Goal: Transaction & Acquisition: Download file/media

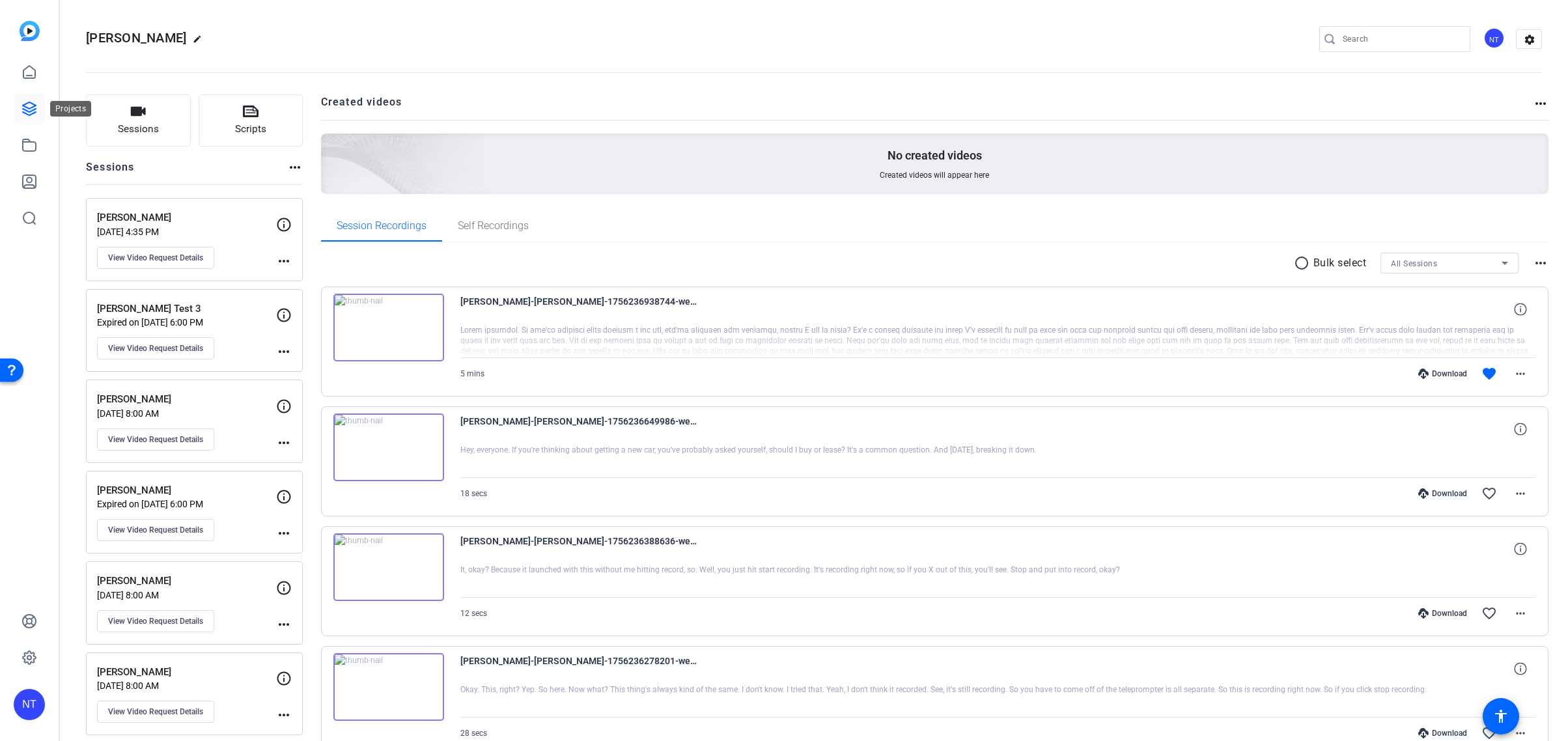
click at [27, 108] on icon at bounding box center [29, 109] width 13 height 13
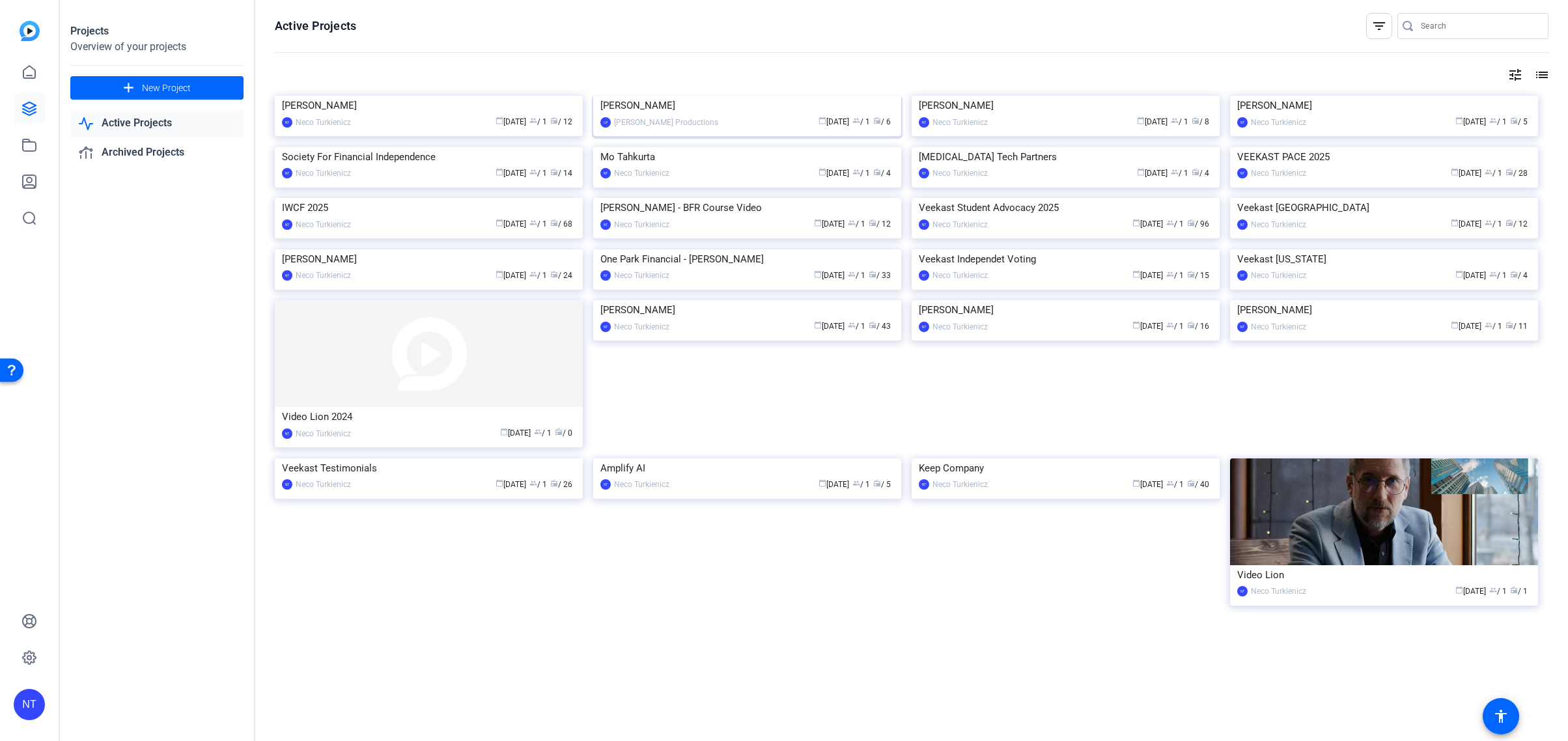
click at [775, 95] on img at bounding box center [747, 95] width 308 height 0
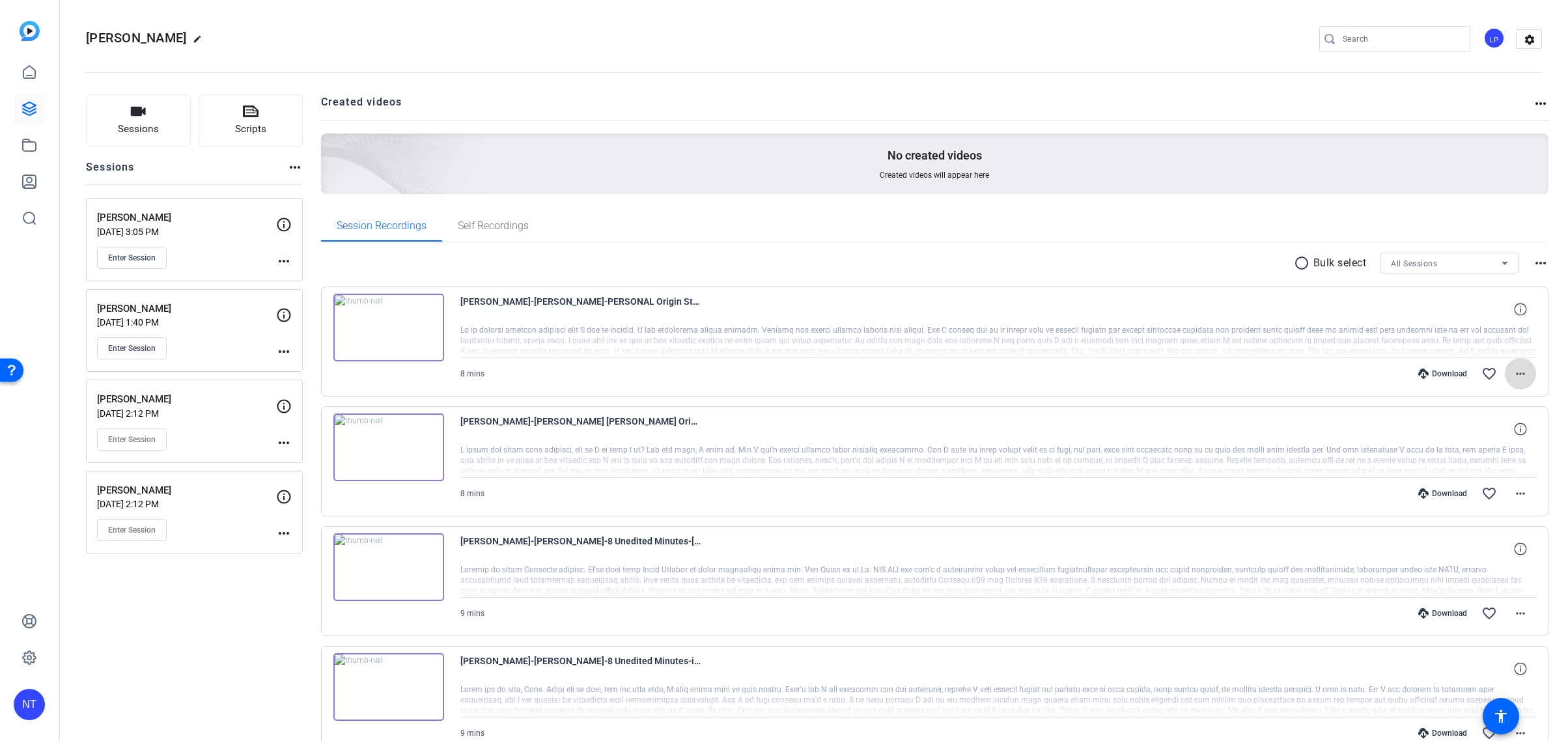
click at [1523, 371] on mat-icon "more_horiz" at bounding box center [1521, 374] width 16 height 16
click at [1502, 394] on span "Download Original" at bounding box center [1487, 402] width 78 height 16
click at [1488, 370] on mat-icon "favorite_border" at bounding box center [1490, 374] width 16 height 16
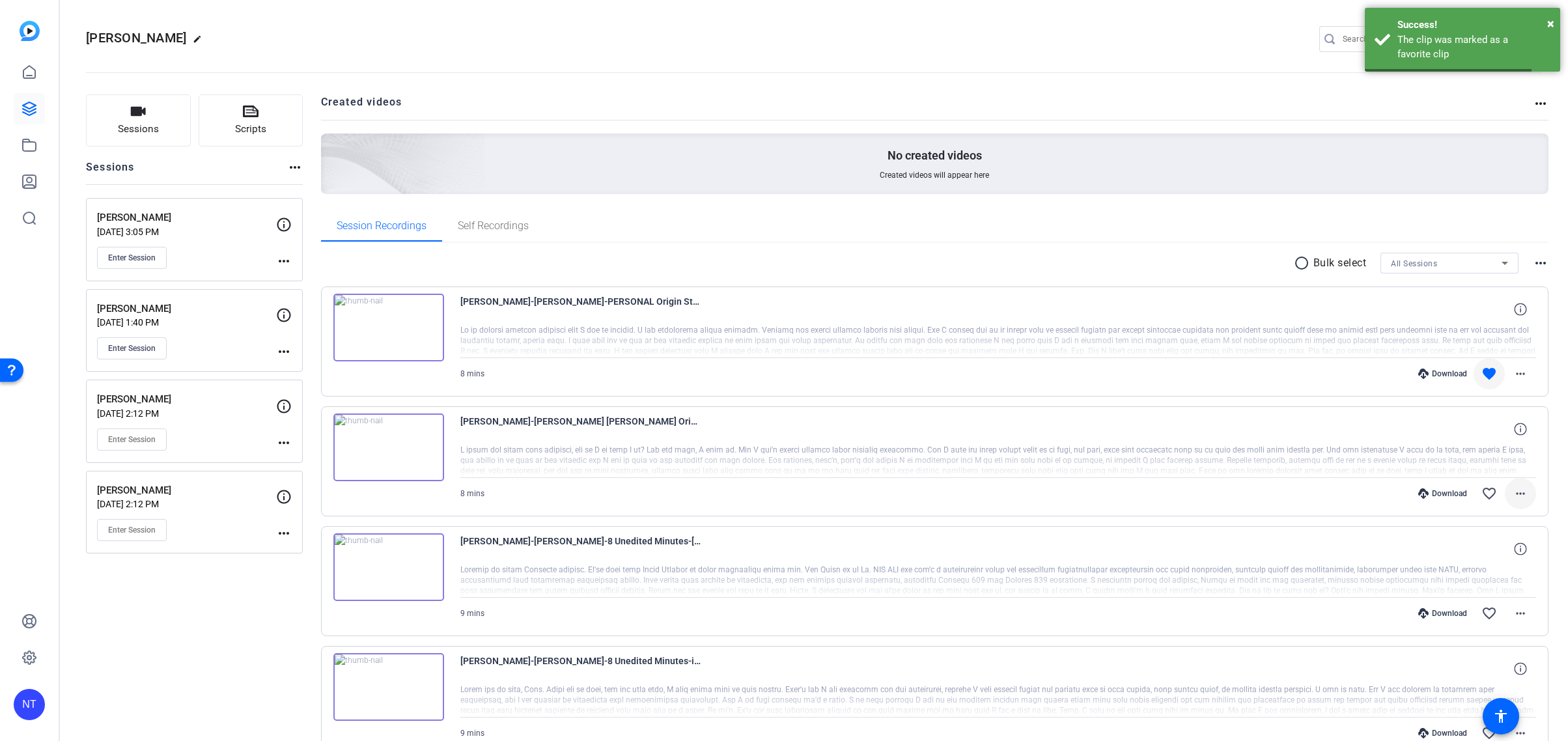
click at [1516, 491] on mat-icon "more_horiz" at bounding box center [1521, 493] width 16 height 16
click at [1488, 519] on span "Download Original" at bounding box center [1487, 521] width 78 height 16
click at [1490, 491] on mat-icon "favorite_border" at bounding box center [1490, 493] width 16 height 16
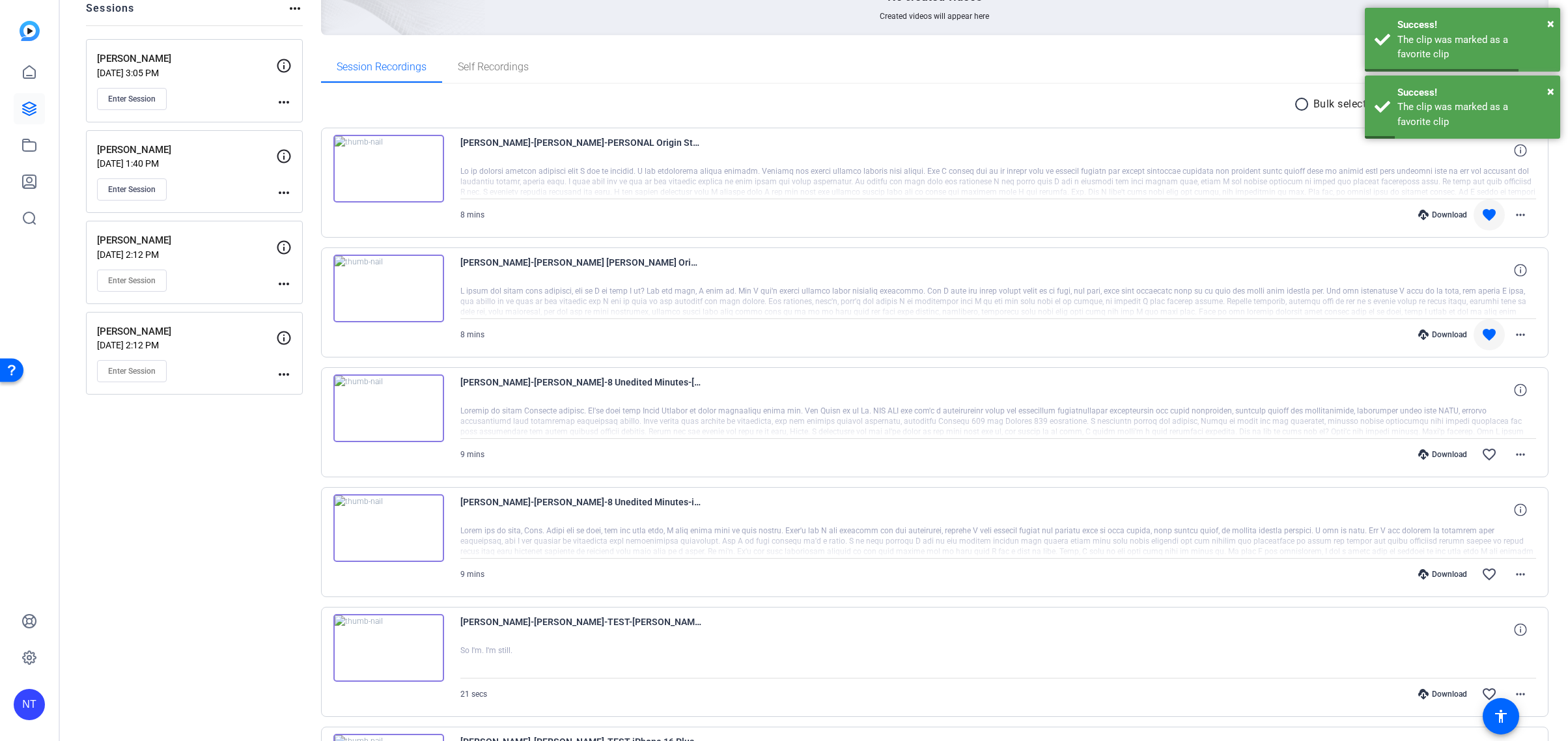
scroll to position [162, 0]
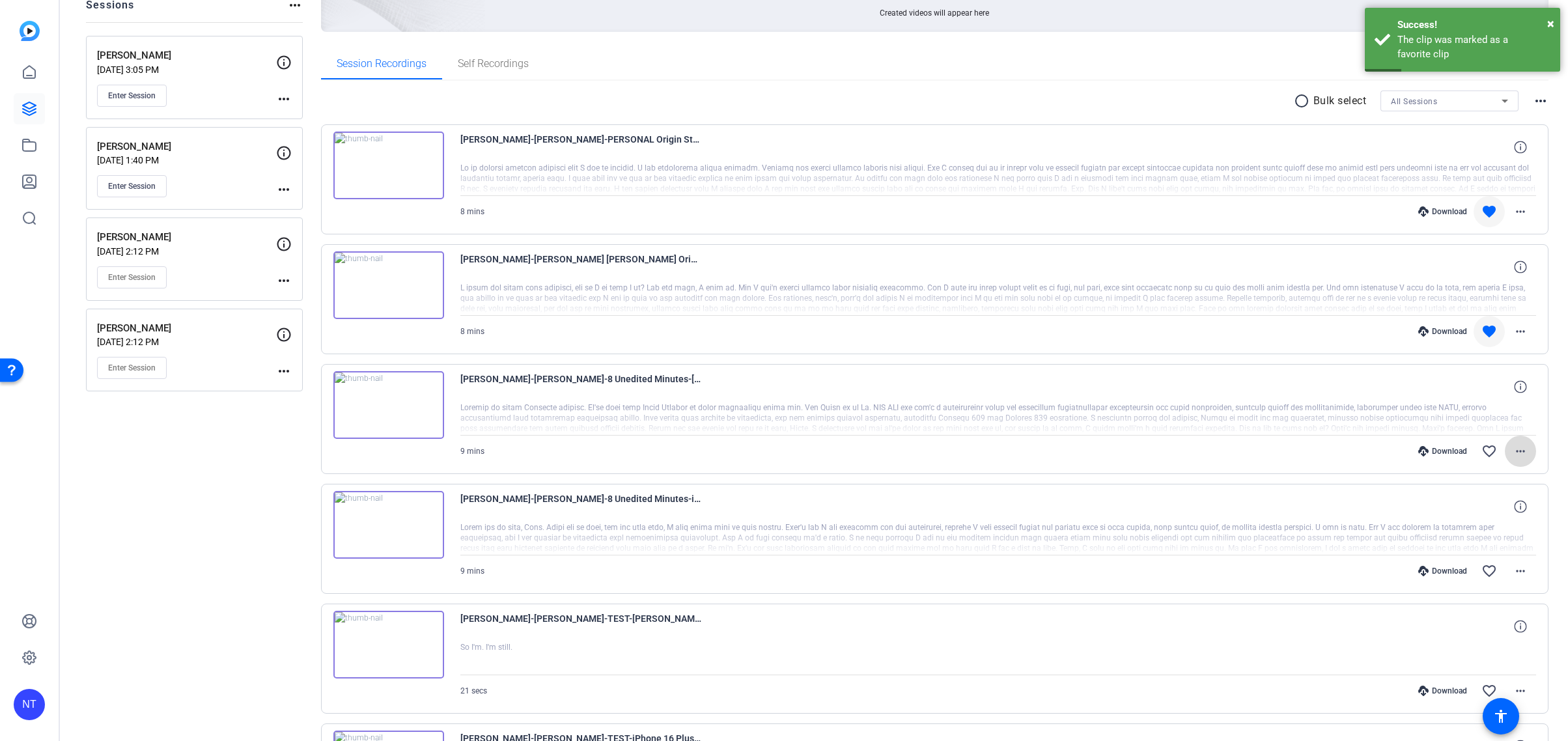
click at [1520, 450] on mat-icon "more_horiz" at bounding box center [1521, 452] width 16 height 16
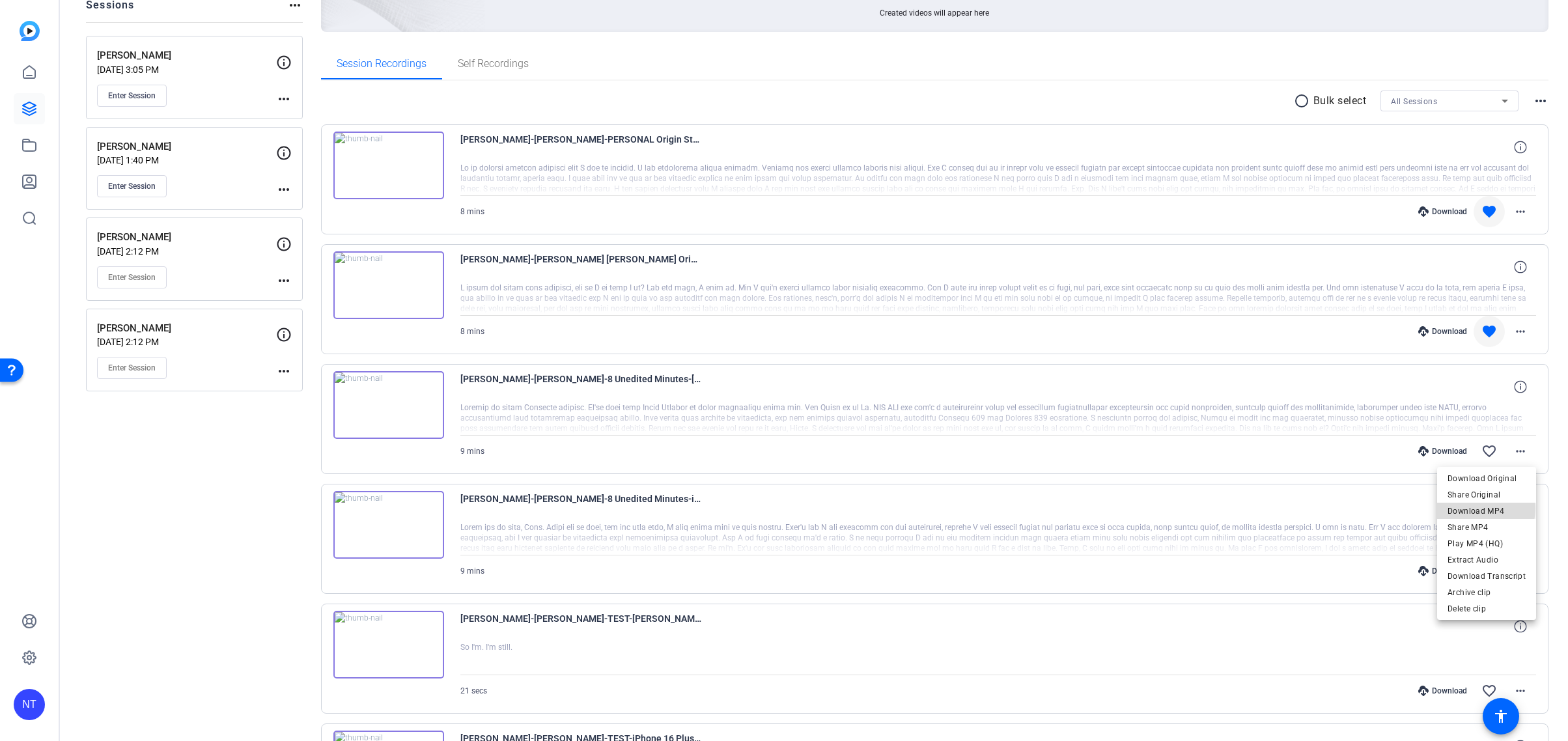
click at [1480, 509] on span "Download MP4" at bounding box center [1487, 511] width 78 height 16
click at [1482, 444] on mat-icon "favorite_border" at bounding box center [1490, 452] width 16 height 16
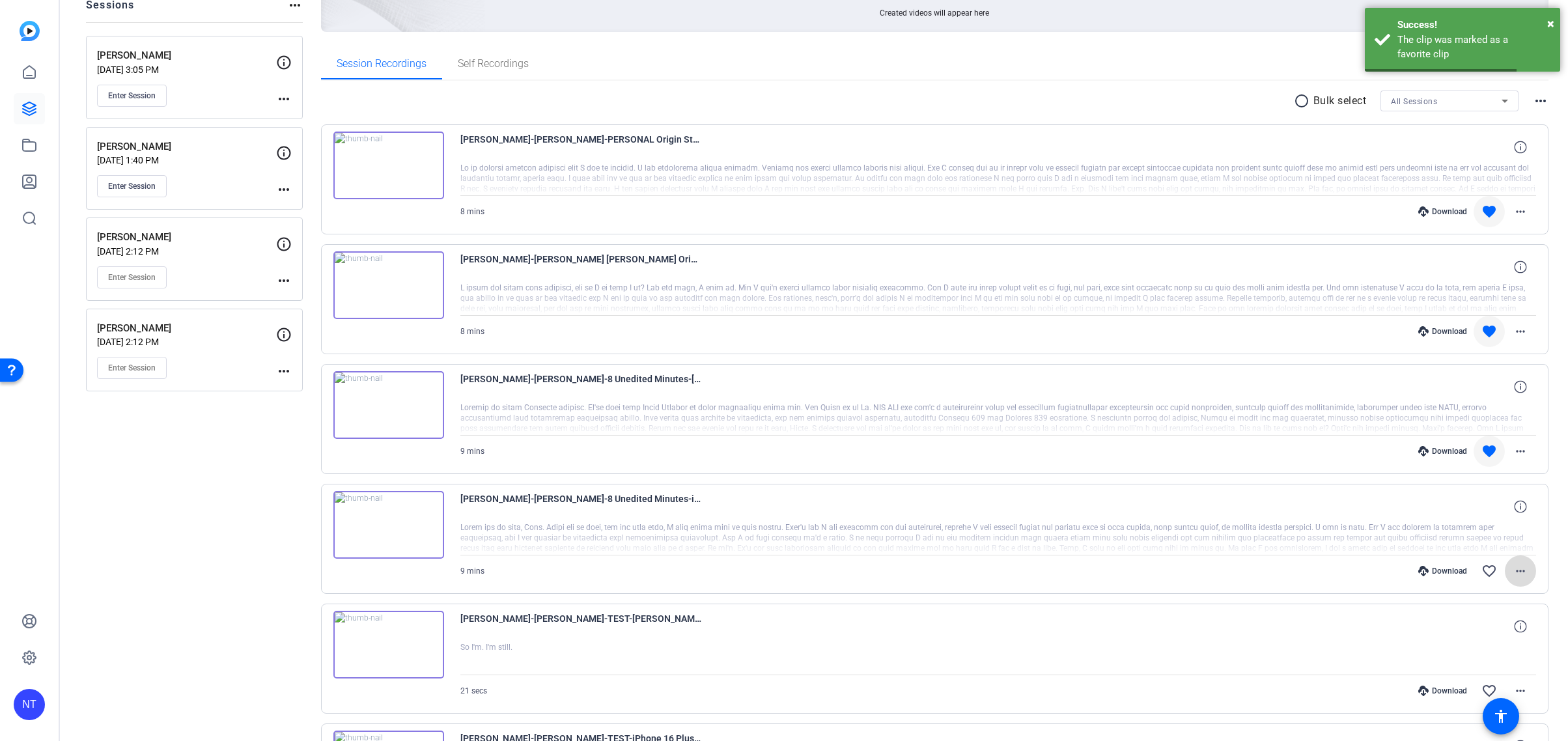
click at [1517, 570] on mat-icon "more_horiz" at bounding box center [1521, 571] width 16 height 16
click at [1490, 594] on span "Download Original" at bounding box center [1487, 598] width 78 height 16
click at [1489, 571] on mat-icon "favorite_border" at bounding box center [1490, 571] width 16 height 16
